Goal: Task Accomplishment & Management: Use online tool/utility

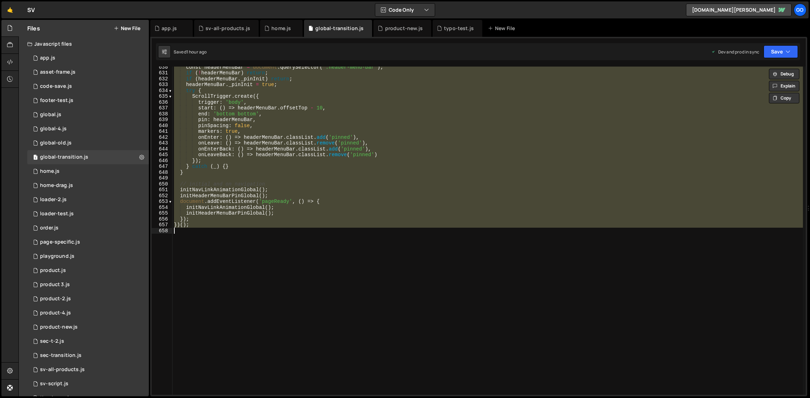
scroll to position [3680, 0]
click at [361, 100] on div "const headerMenuBar = document . querySelector ( '.header-menu-bar' ) ; if ( ! …" at bounding box center [488, 231] width 630 height 328
click at [332, 149] on div "const headerMenuBar = document . querySelector ( '.header-menu-bar' ) ; if ( ! …" at bounding box center [488, 231] width 630 height 328
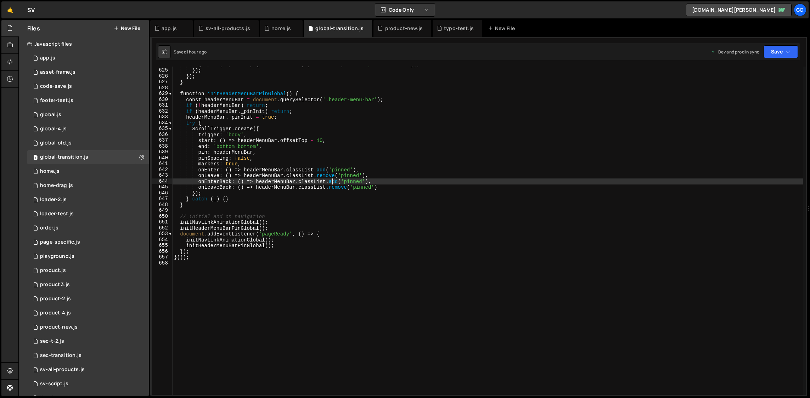
scroll to position [3619, 0]
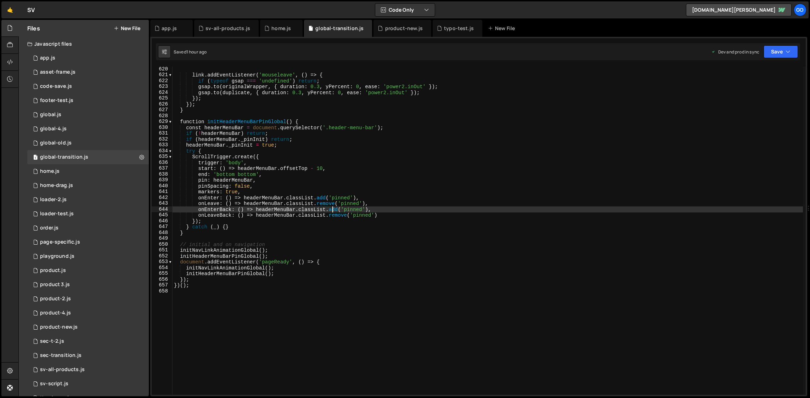
click at [433, 164] on div "link . addEventListener ( 'mouseleave' , ( ) => { if ( typeof gsap === 'undefin…" at bounding box center [488, 236] width 630 height 340
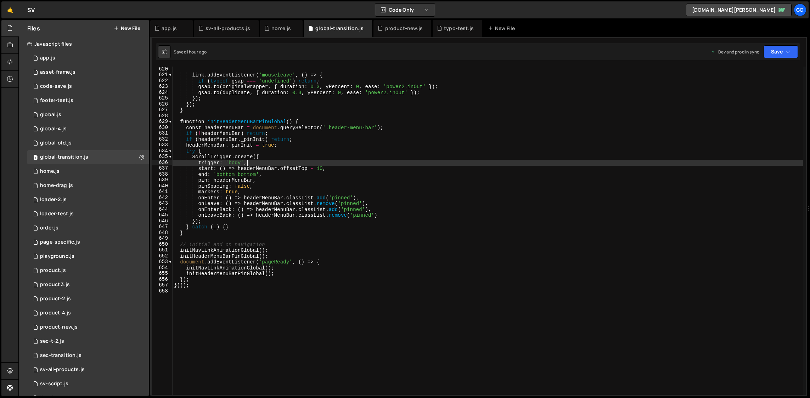
type textarea "})();"
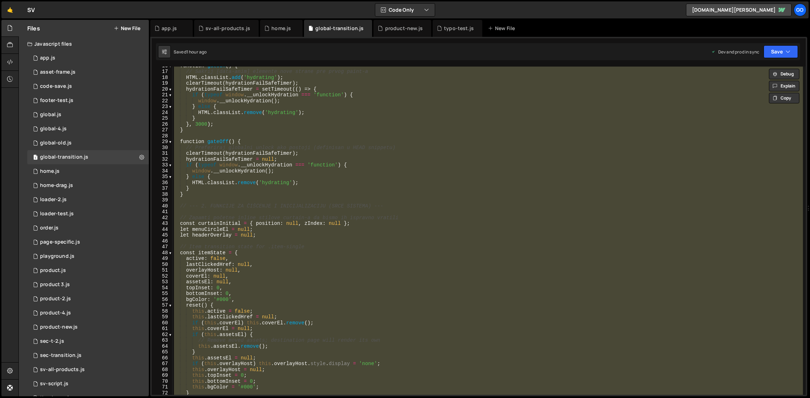
scroll to position [0, 0]
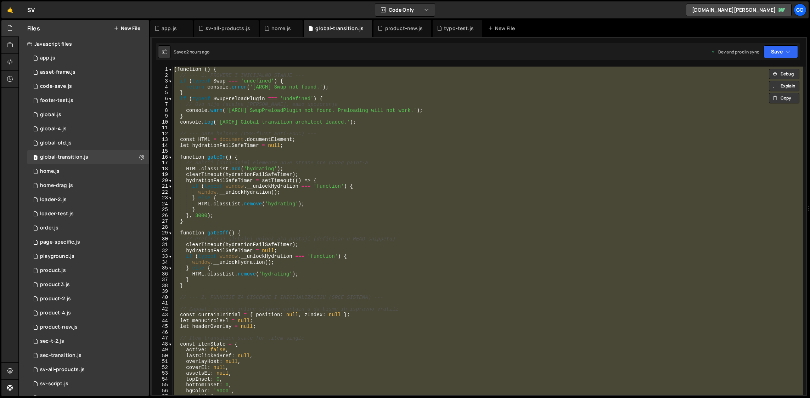
click at [321, 128] on div "( function ( ) { // --- 1. PROVERE I INICIJALNO STANJE --- if ( typeof Swup ===…" at bounding box center [488, 231] width 630 height 328
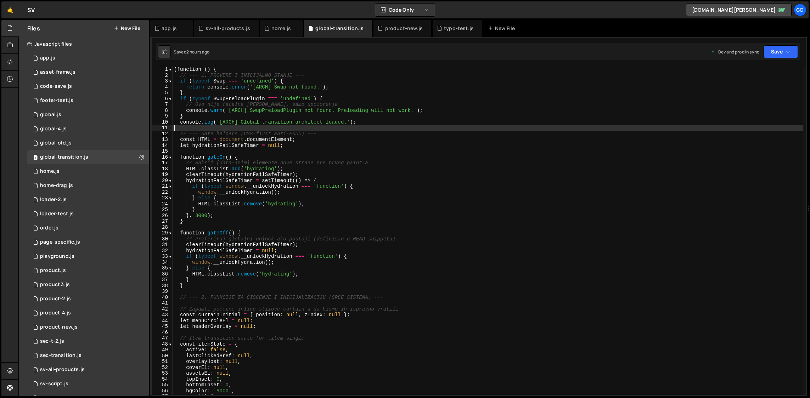
type textarea "})();"
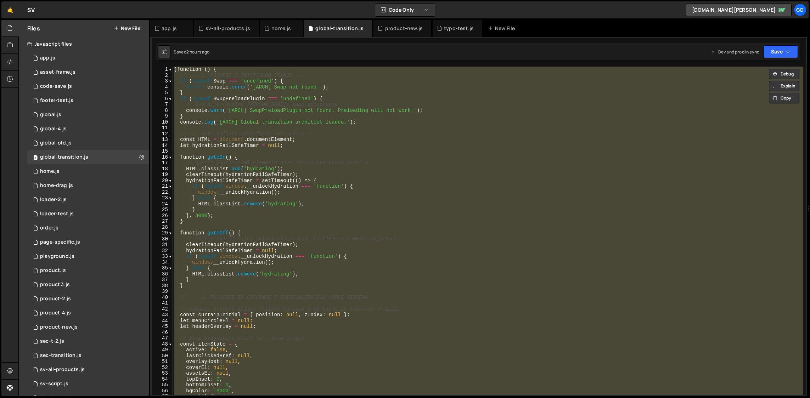
paste textarea
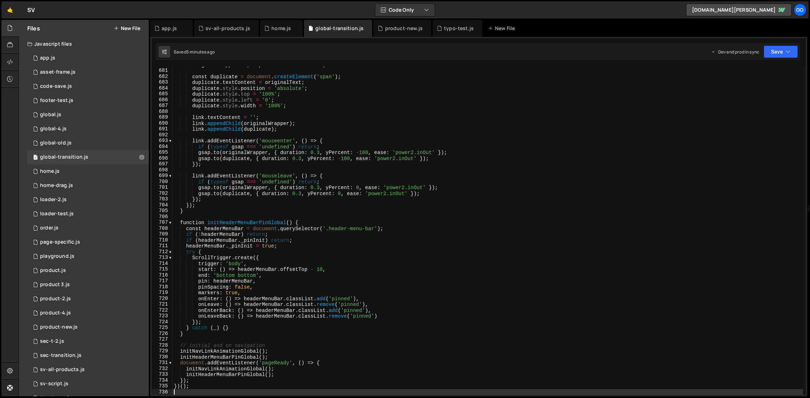
click at [279, 169] on div "originalWrapper . style . position = 'relative' ; const duplicate = document . …" at bounding box center [488, 232] width 630 height 340
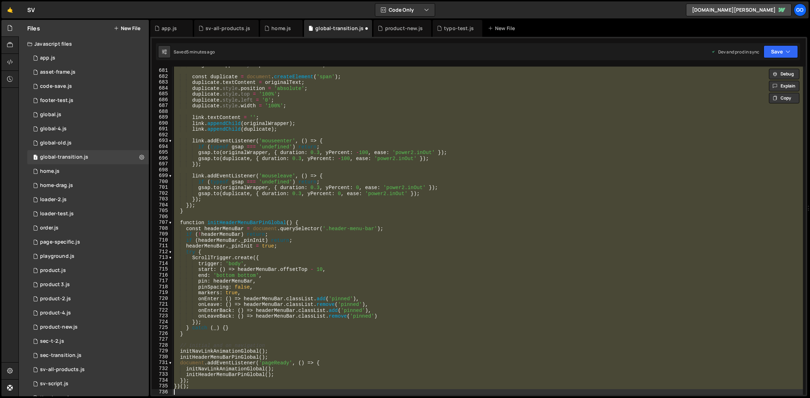
scroll to position [3677, 0]
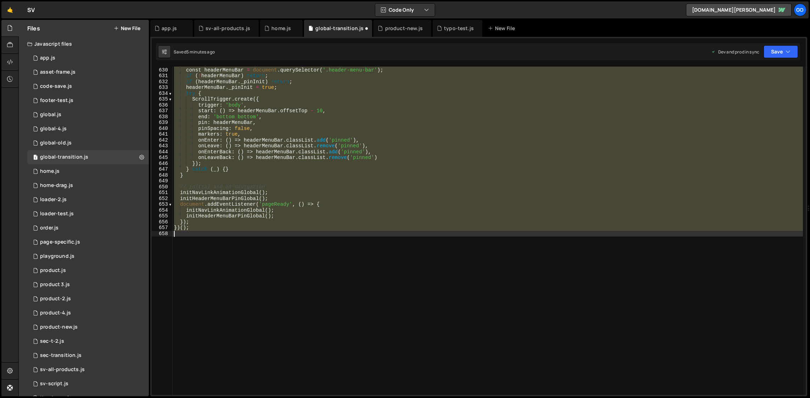
click at [279, 169] on div "function initHeaderMenuBarPinGlobal ( ) { const headerMenuBar = document . quer…" at bounding box center [488, 231] width 630 height 328
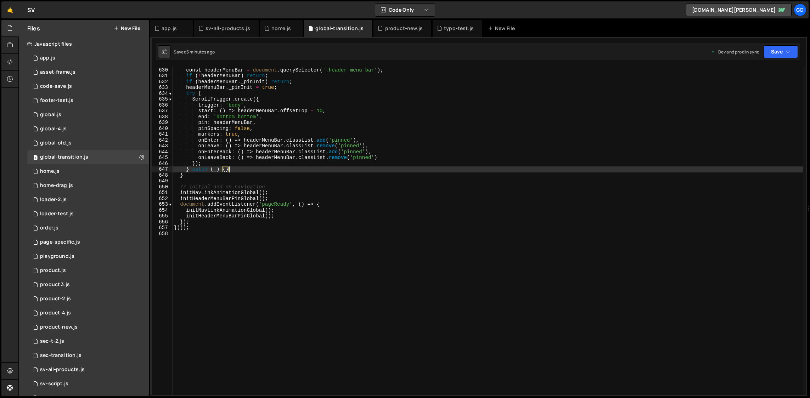
click at [281, 126] on div "function initHeaderMenuBarPinGlobal ( ) { const headerMenuBar = document . quer…" at bounding box center [488, 231] width 630 height 340
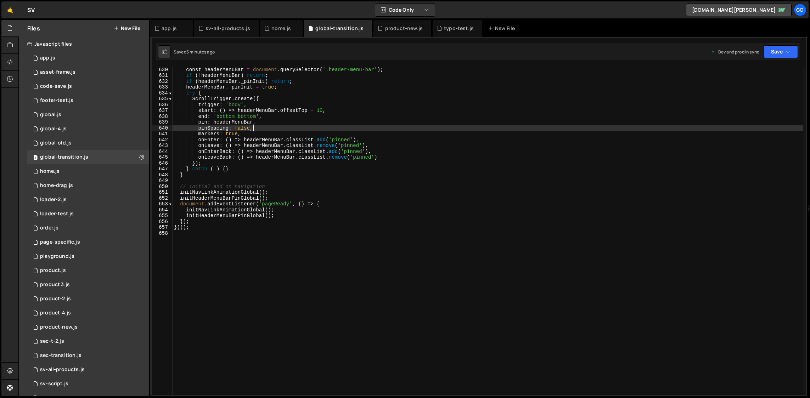
type textarea "})();"
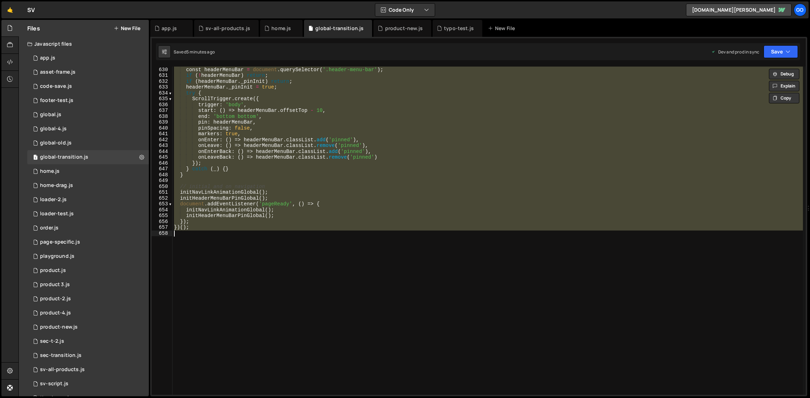
paste textarea
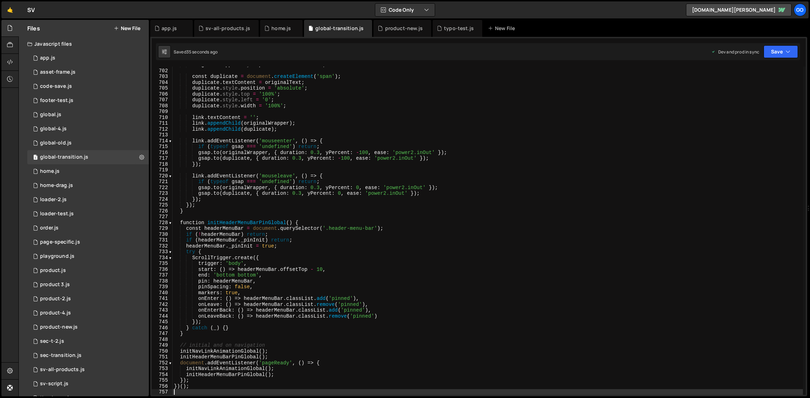
click at [333, 124] on div "originalWrapper . style . position = 'relative' ; const duplicate = document . …" at bounding box center [488, 232] width 630 height 340
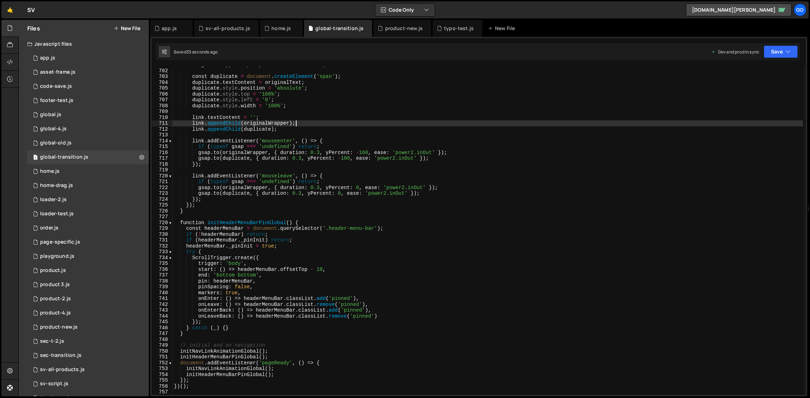
type textarea "})();"
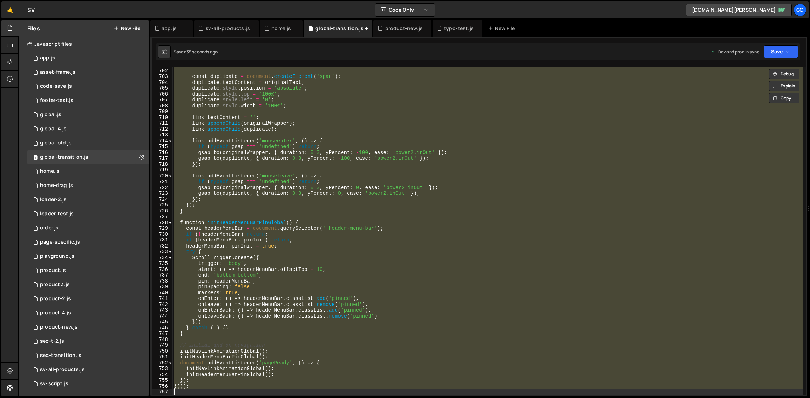
scroll to position [3677, 0]
